Goal: Task Accomplishment & Management: Manage account settings

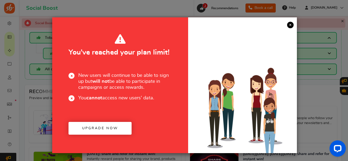
scroll to position [104, 0]
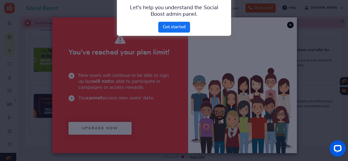
drag, startPoint x: 288, startPoint y: 21, endPoint x: 283, endPoint y: 27, distance: 7.4
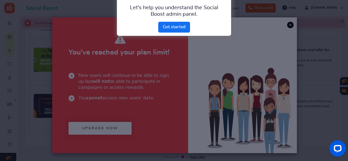
click at [288, 21] on div at bounding box center [174, 80] width 348 height 161
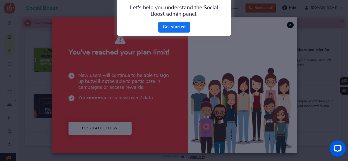
click at [217, 27] on div "Back Next" at bounding box center [174, 29] width 114 height 14
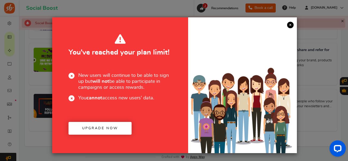
click at [291, 26] on link "×" at bounding box center [290, 25] width 7 height 7
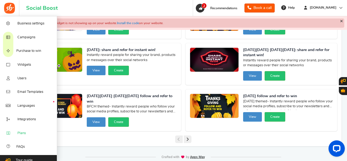
click at [20, 134] on span "Plans" at bounding box center [21, 133] width 8 height 5
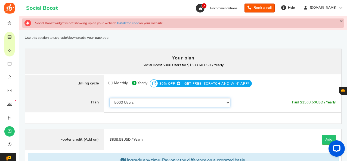
click at [157, 103] on select "50 Users 500 Users 2000 Users 5000 Users 10000 Users 15000 Users 25000 Users En…" at bounding box center [170, 102] width 121 height 9
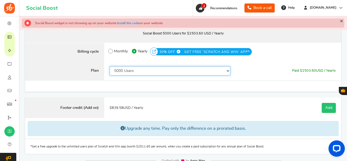
scroll to position [45, 0]
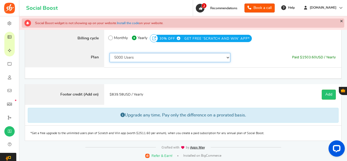
click at [156, 55] on select "50 Users 500 Users 2000 Users 5000 Users 10000 Users 15000 Users 25000 Users En…" at bounding box center [170, 57] width 121 height 9
select select "820"
click at [110, 53] on select "50 Users 500 Users 2000 Users 5000 Users 10000 Users 15000 Users 25000 Users En…" at bounding box center [170, 57] width 121 height 9
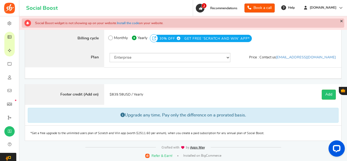
click at [115, 39] on span "Monthly" at bounding box center [121, 38] width 14 height 8
click at [112, 38] on input "Monthly" at bounding box center [110, 37] width 4 height 4
radio input "true"
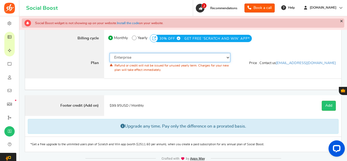
click at [130, 59] on select "50 Users 500 Users 2000 Users 5000 Users 10000 Users 15000 Users 25000 Users En…" at bounding box center [170, 57] width 121 height 9
select select "872"
click at [110, 53] on select "50 Users 500 Users 2000 Users 5000 Users 10000 Users 15000 Users 25000 Users En…" at bounding box center [170, 57] width 121 height 9
